Goal: Navigation & Orientation: Find specific page/section

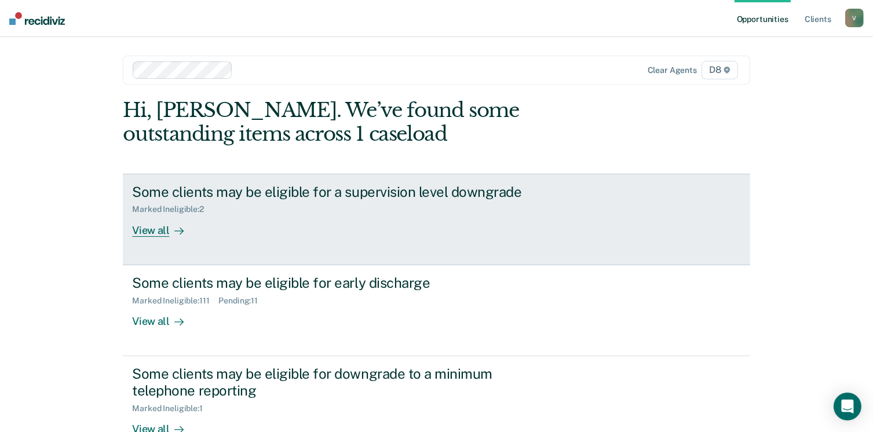
click at [159, 232] on div "View all" at bounding box center [164, 225] width 65 height 23
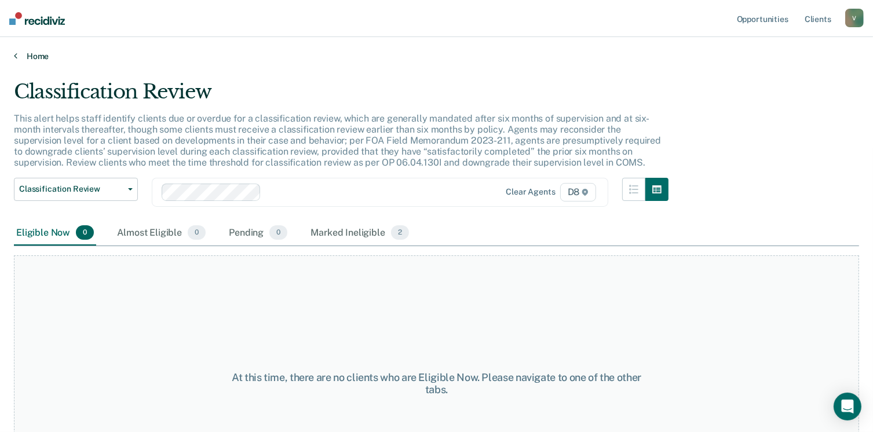
click at [32, 52] on link "Home" at bounding box center [436, 56] width 845 height 10
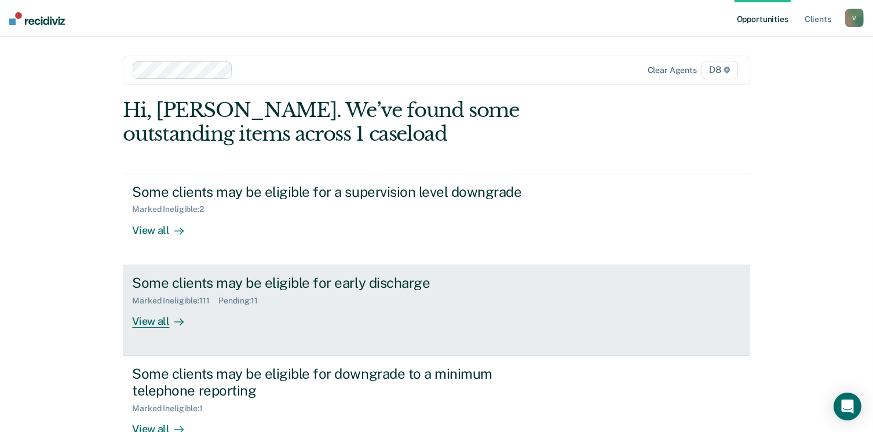
click at [145, 313] on div "View all" at bounding box center [164, 316] width 65 height 23
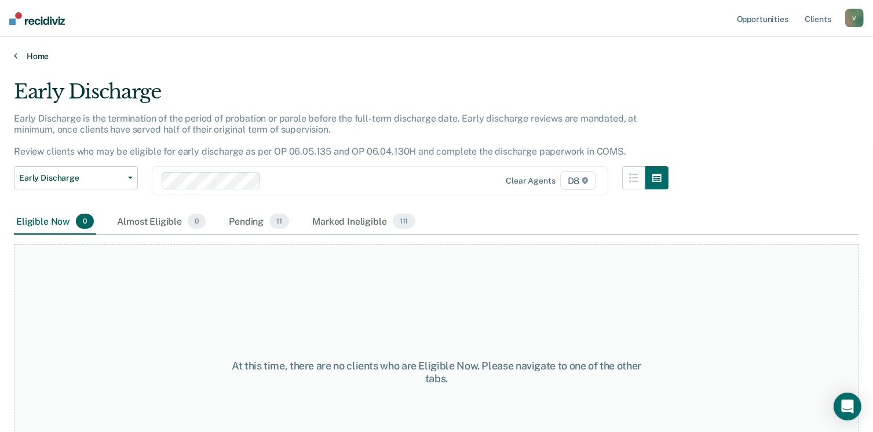
click at [31, 58] on link "Home" at bounding box center [436, 56] width 845 height 10
